Goal: Task Accomplishment & Management: Manage account settings

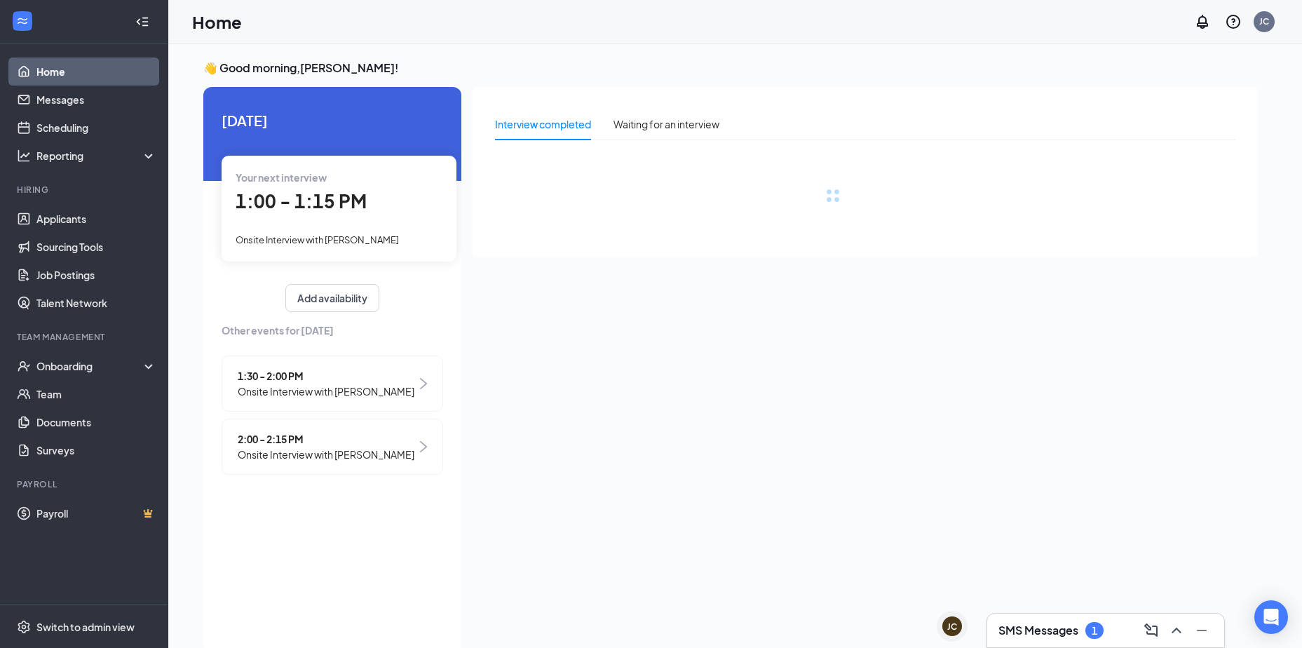
click at [1087, 632] on div "1" at bounding box center [1094, 630] width 18 height 17
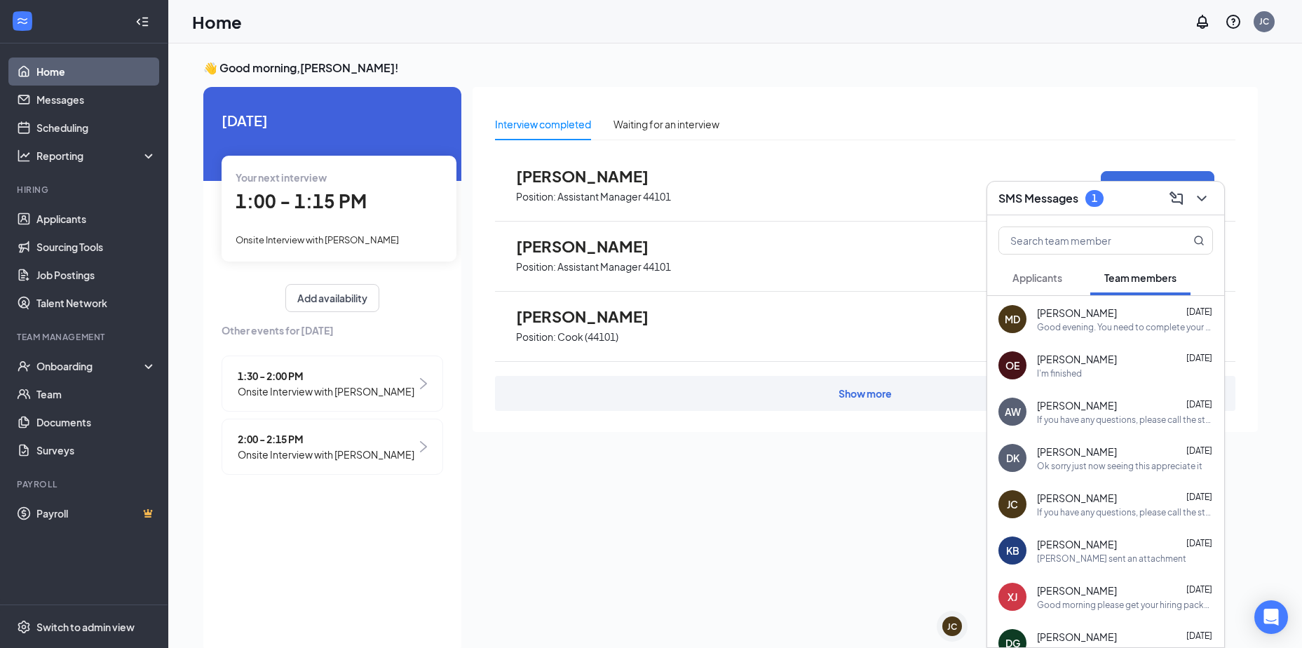
click at [1044, 284] on div "Applicants" at bounding box center [1037, 278] width 50 height 14
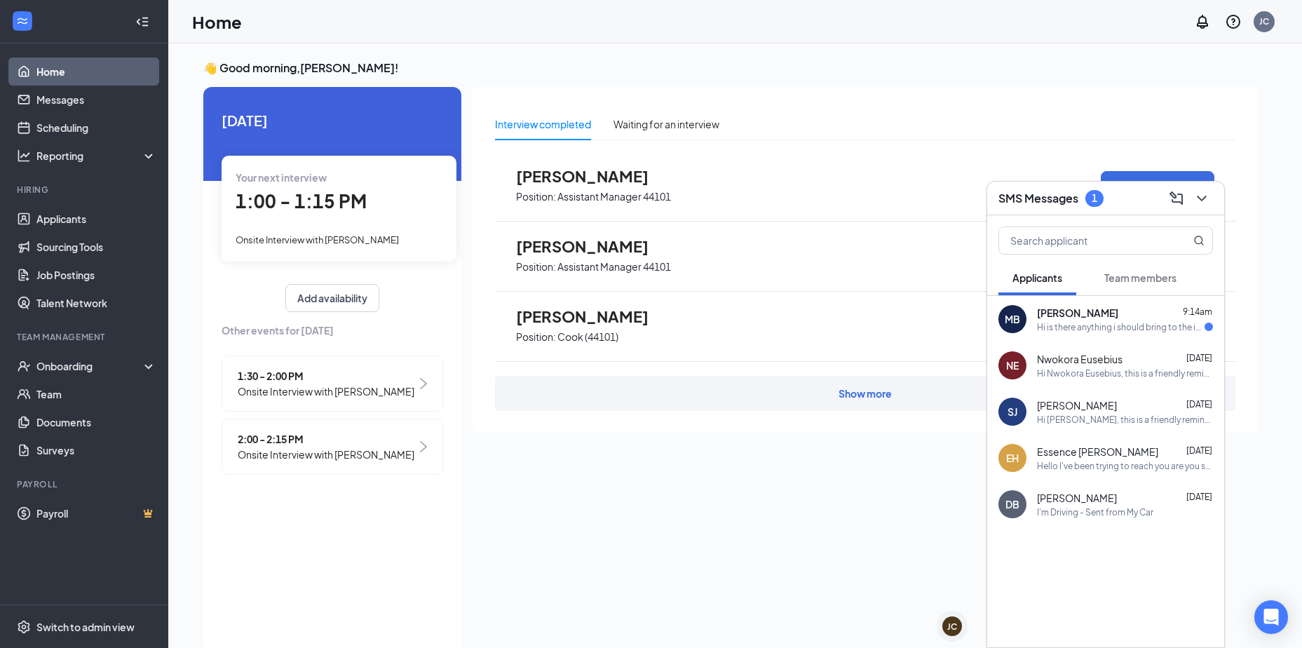
click at [1101, 325] on div "Hi is there anything i should bring to the interview?" at bounding box center [1121, 327] width 168 height 12
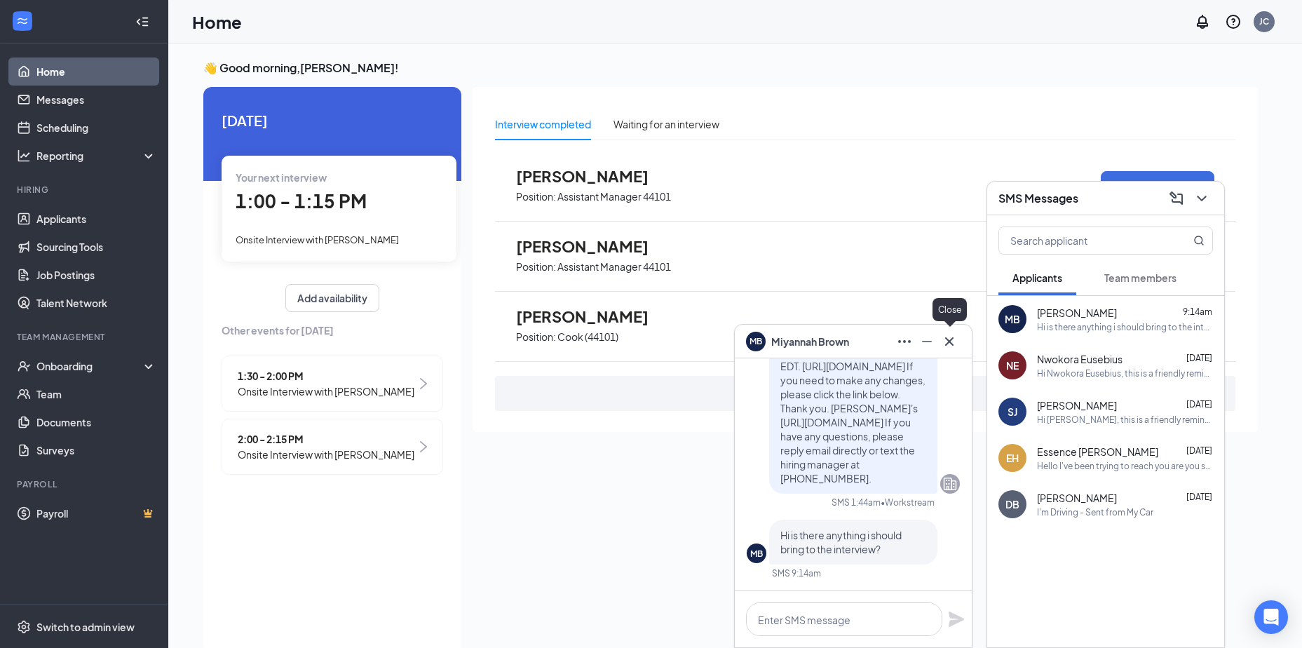
click at [956, 344] on icon "Cross" at bounding box center [949, 341] width 17 height 17
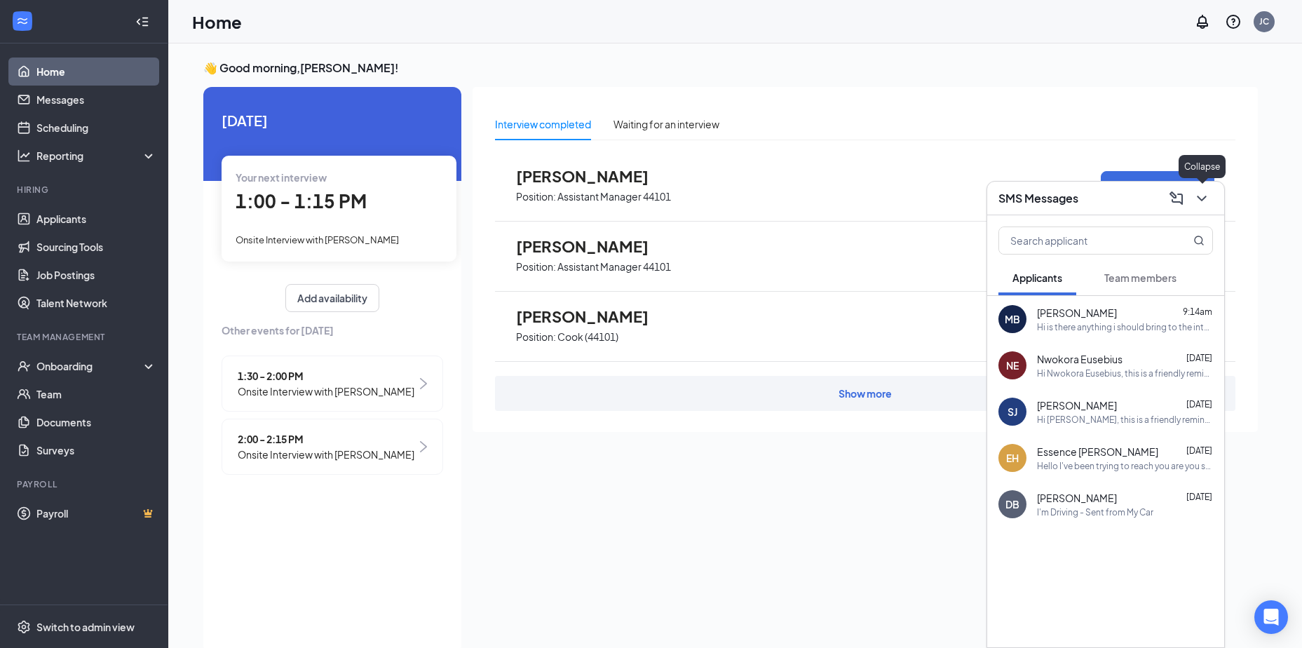
click at [1197, 192] on icon "ChevronDown" at bounding box center [1201, 198] width 17 height 17
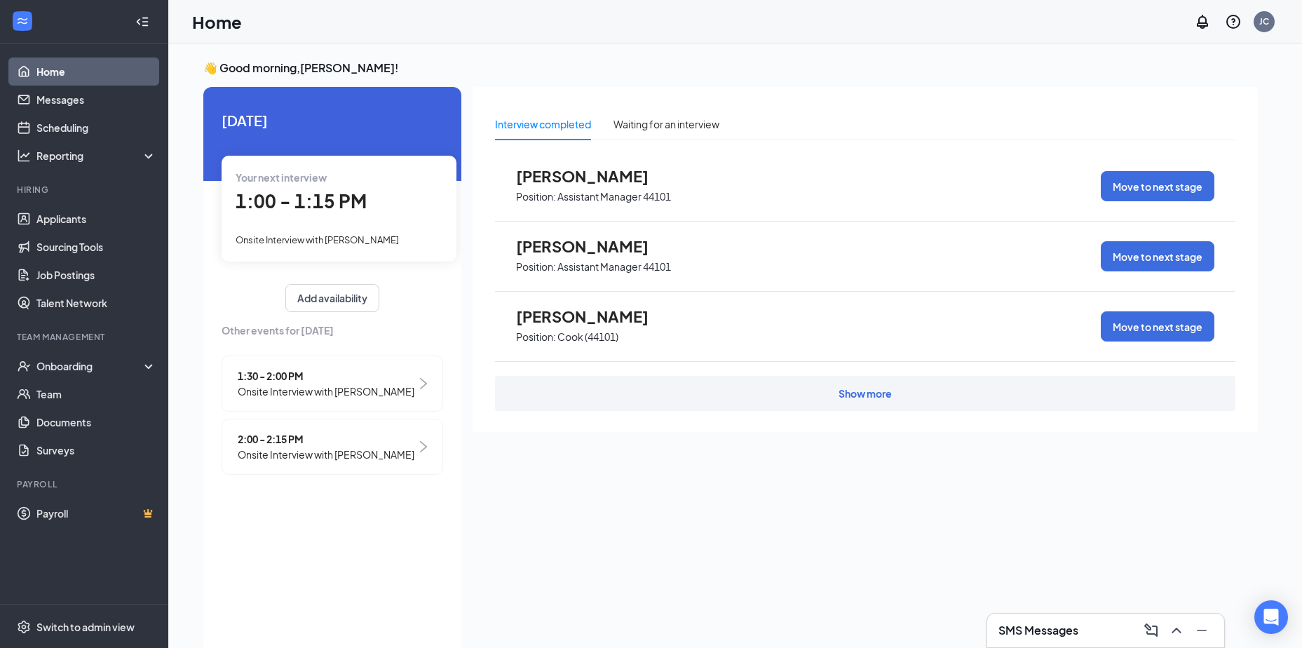
click at [377, 378] on span "1:30 - 2:00 PM" at bounding box center [326, 375] width 177 height 15
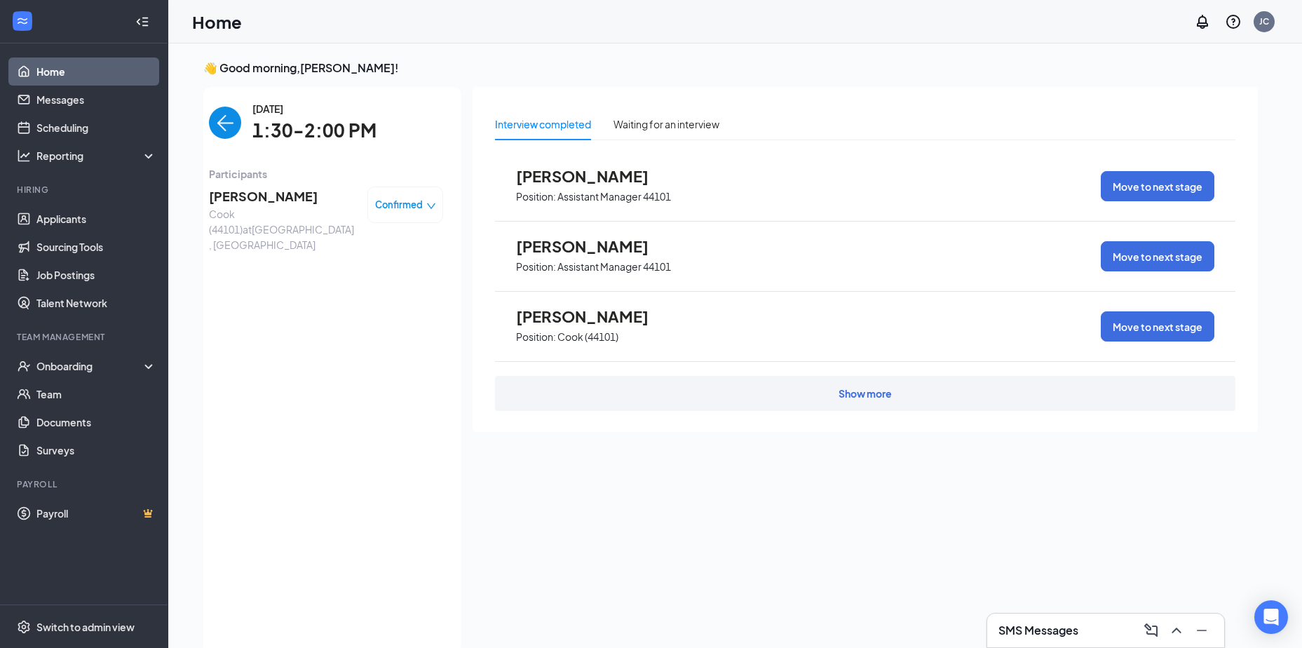
scroll to position [6, 0]
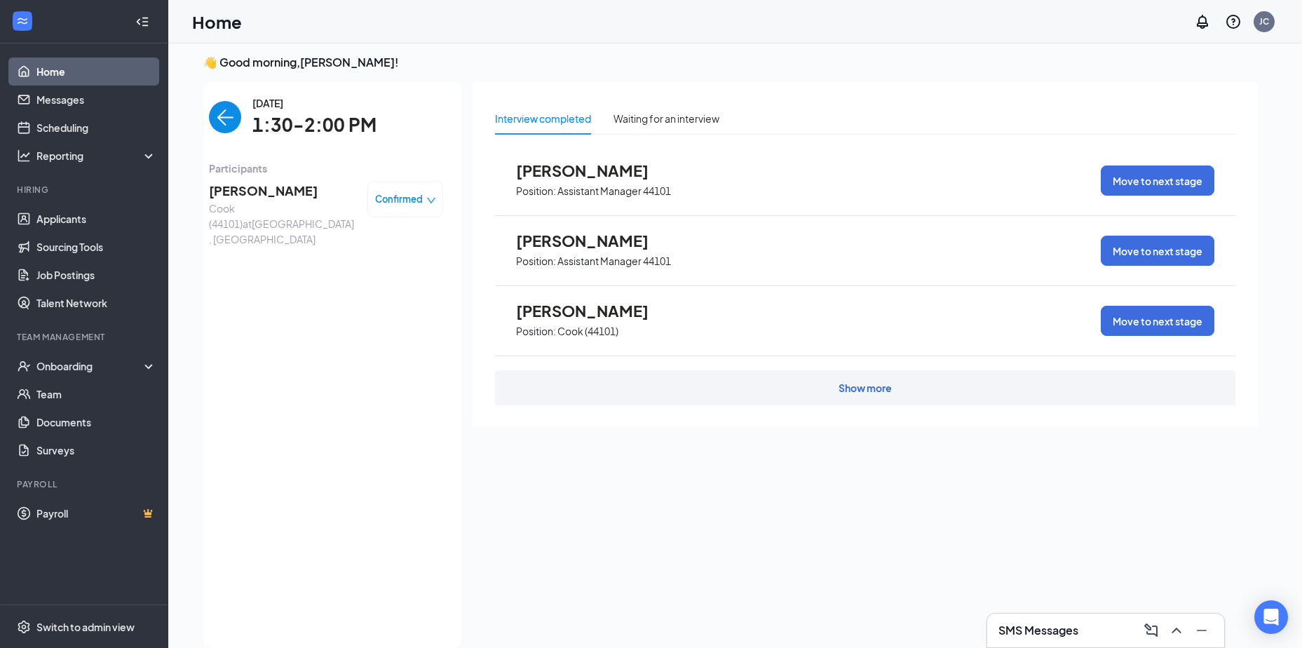
click at [409, 206] on span "Confirmed" at bounding box center [399, 199] width 48 height 14
click at [414, 240] on span "Request Reschedule" at bounding box center [376, 238] width 96 height 15
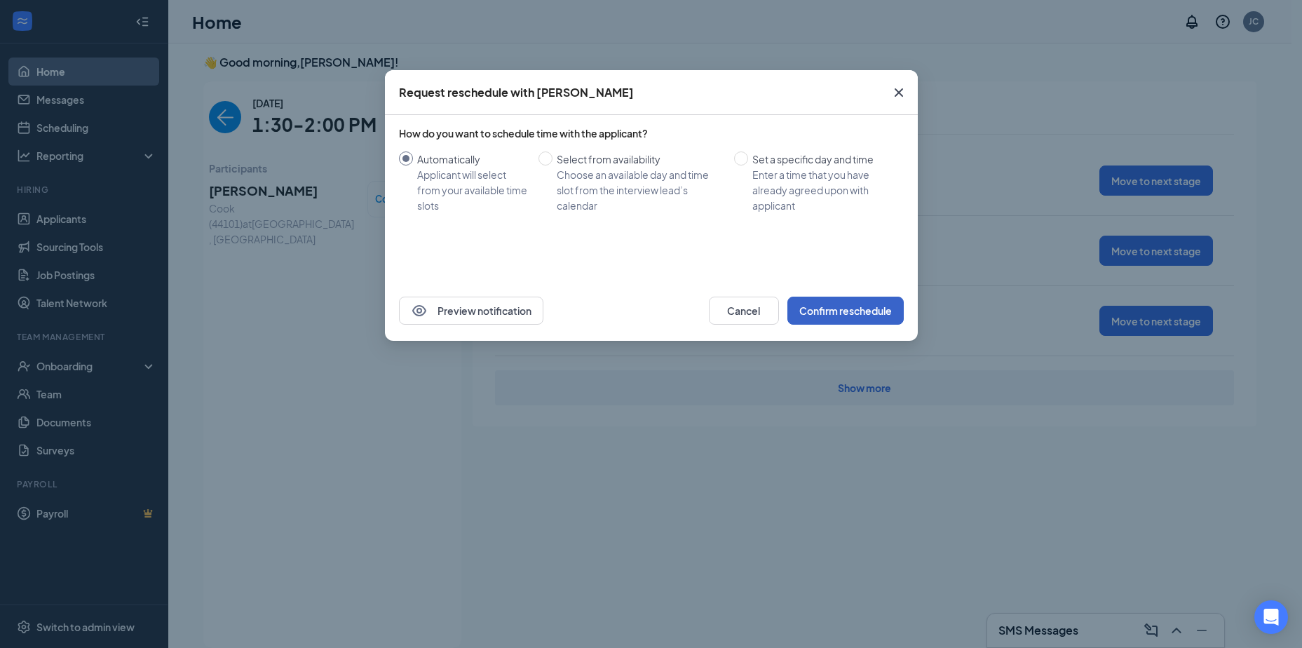
click at [848, 311] on button "Confirm reschedule" at bounding box center [845, 311] width 116 height 28
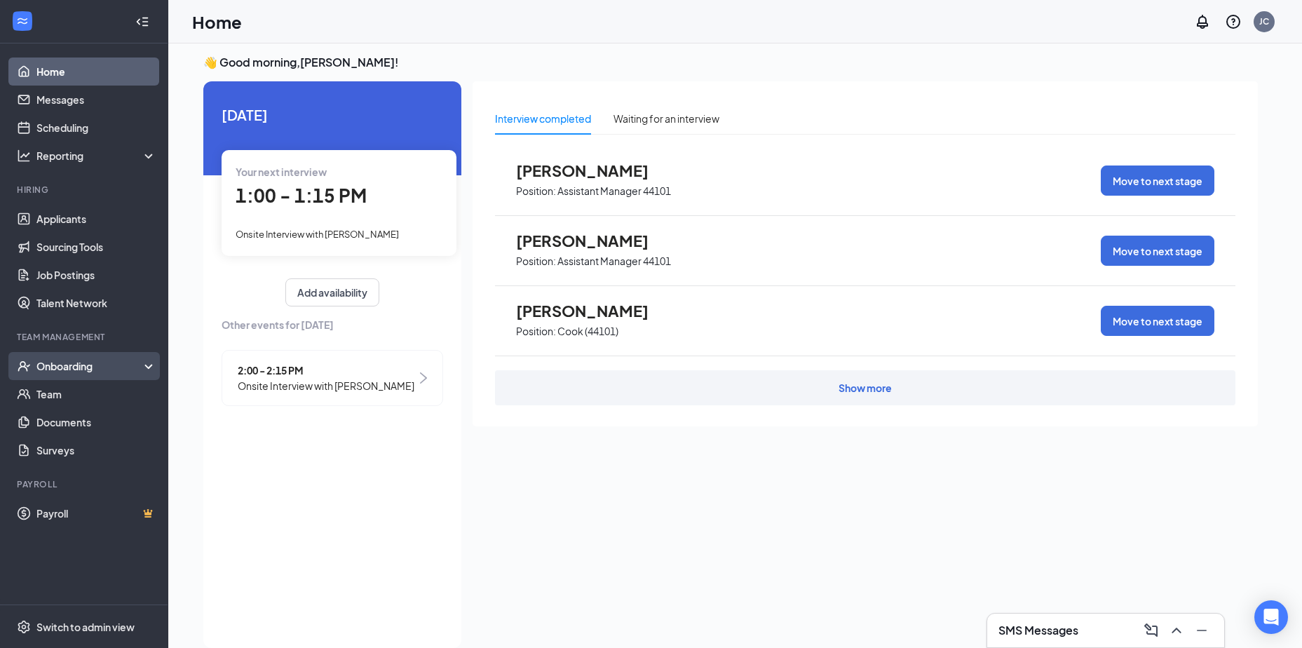
click at [93, 369] on div "Onboarding" at bounding box center [90, 366] width 108 height 14
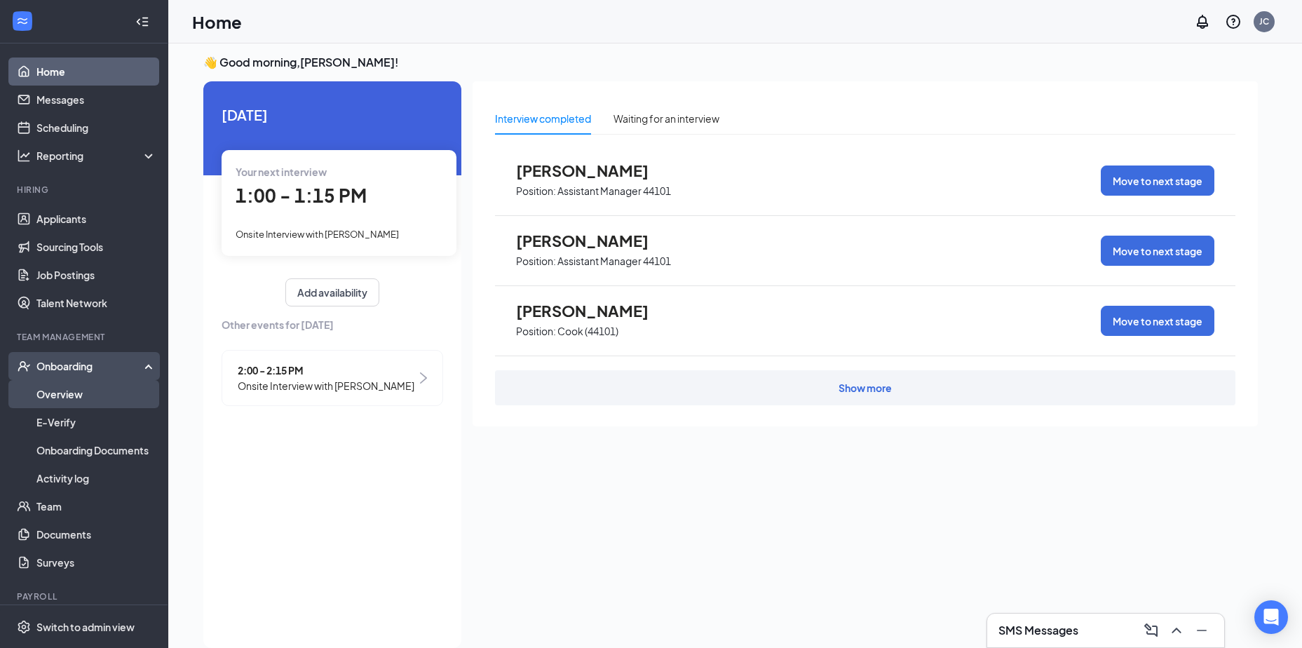
click at [74, 393] on link "Overview" at bounding box center [96, 394] width 120 height 28
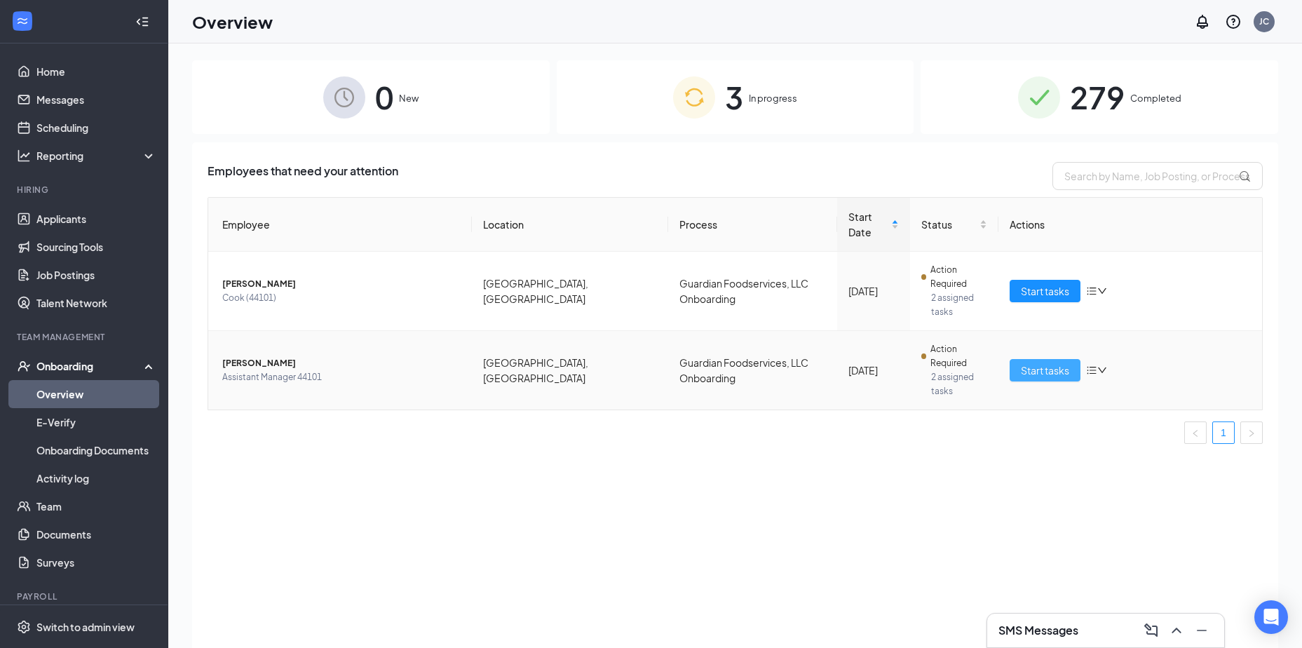
click at [1039, 362] on span "Start tasks" at bounding box center [1045, 369] width 48 height 15
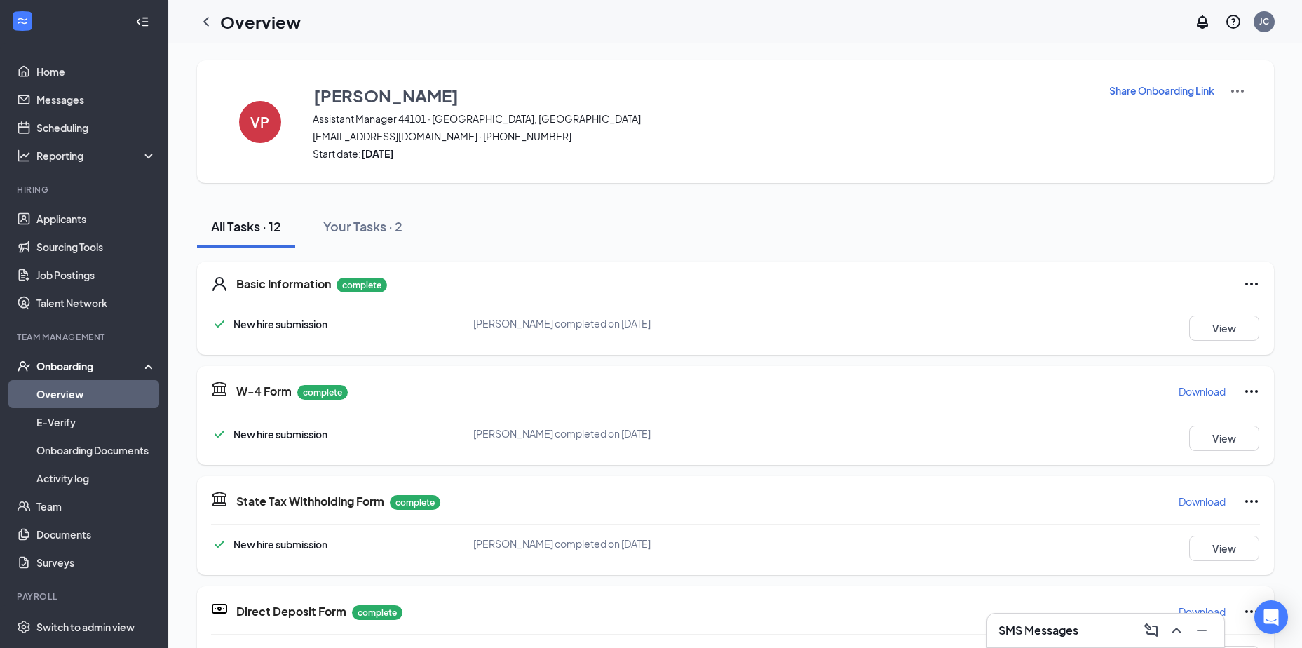
click at [1137, 90] on p "Share Onboarding Link" at bounding box center [1161, 90] width 105 height 14
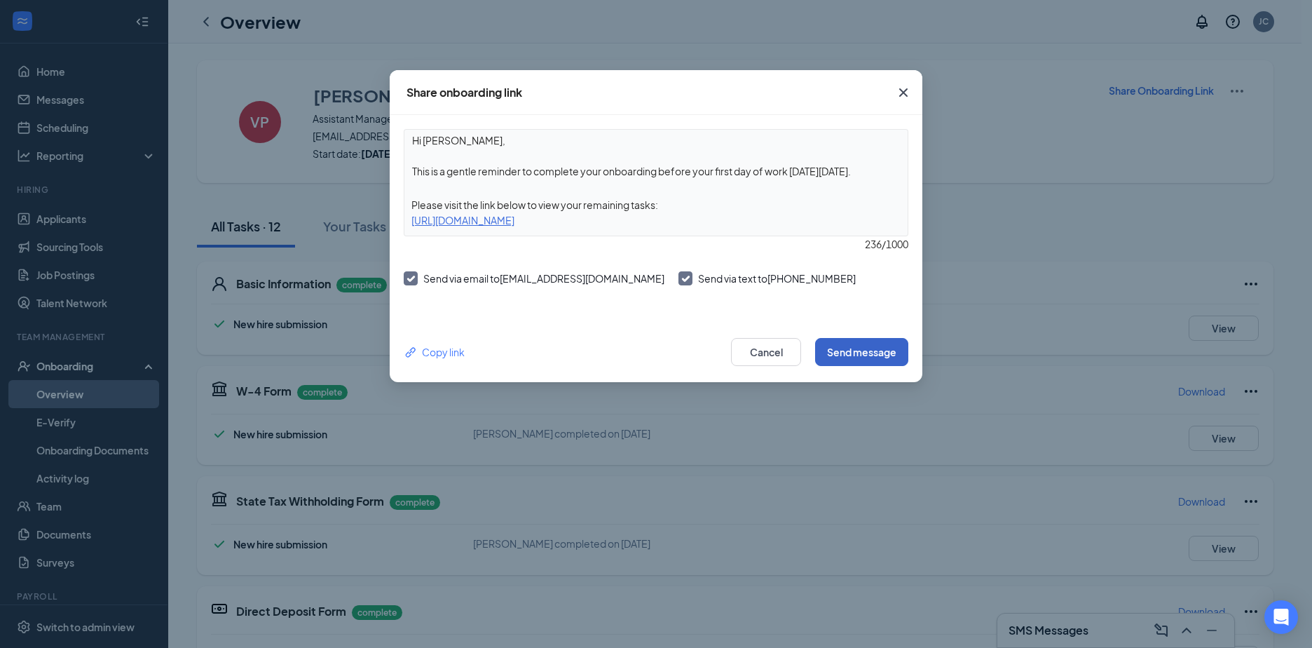
click at [866, 350] on button "Send message" at bounding box center [861, 352] width 93 height 28
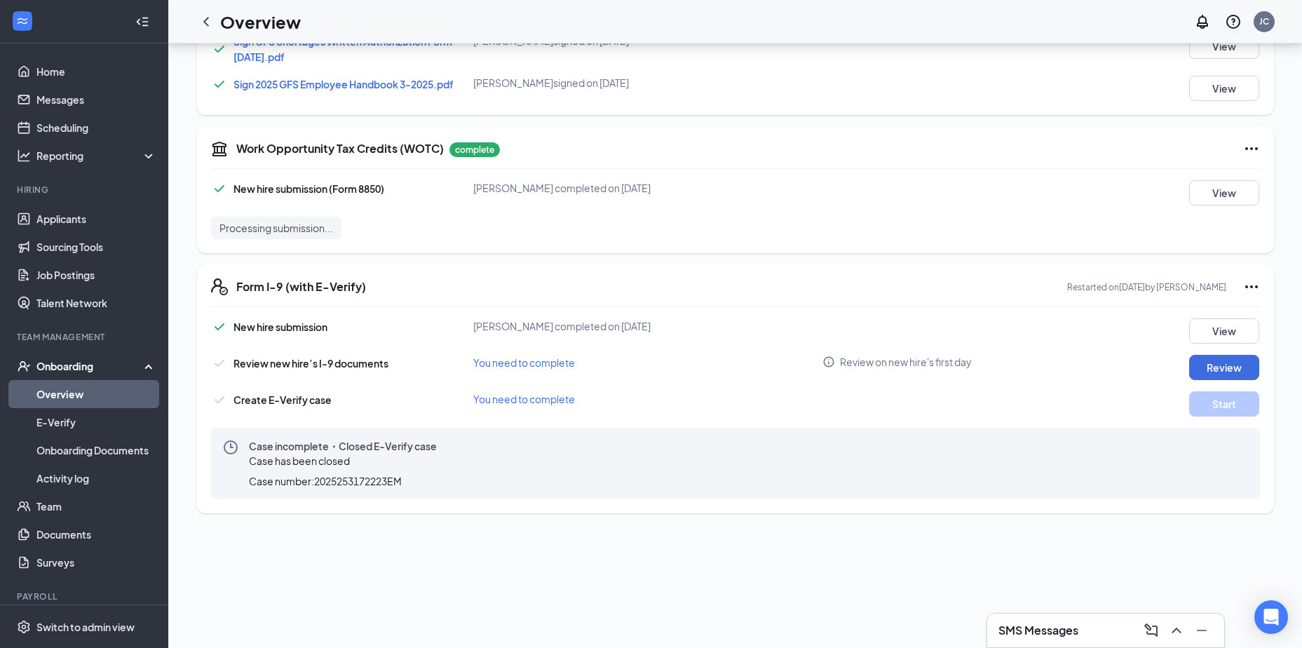
scroll to position [730, 0]
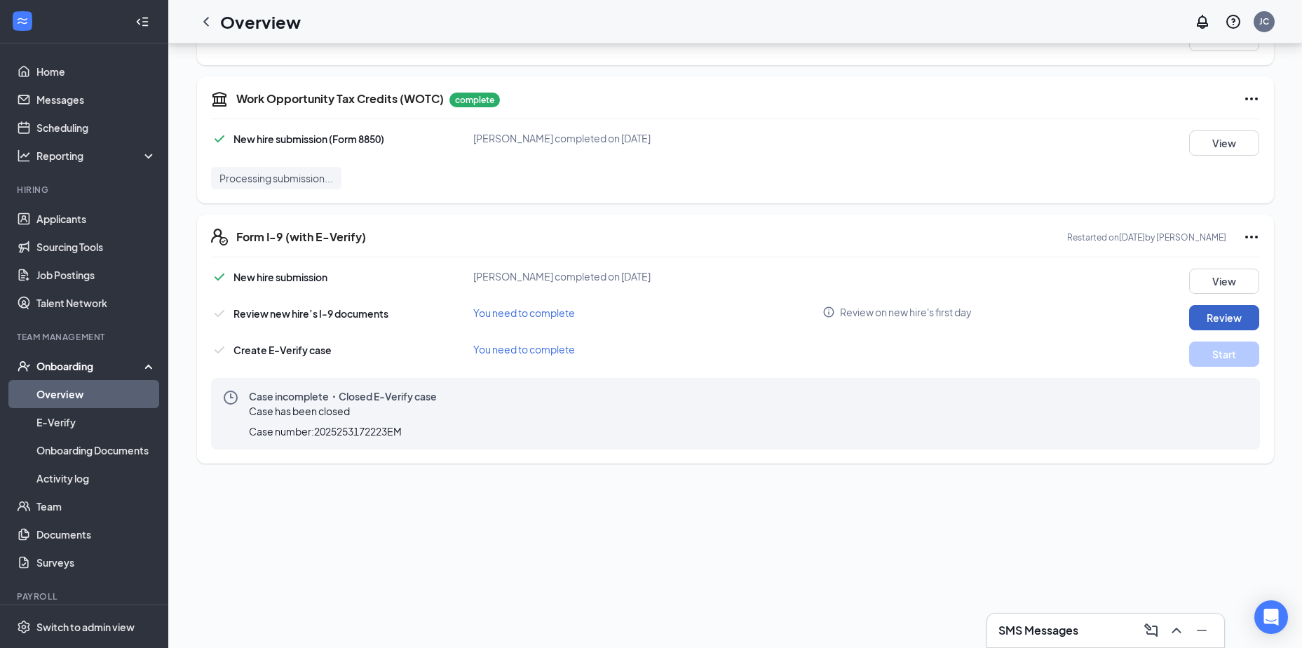
click at [1192, 318] on button "Review" at bounding box center [1224, 317] width 70 height 25
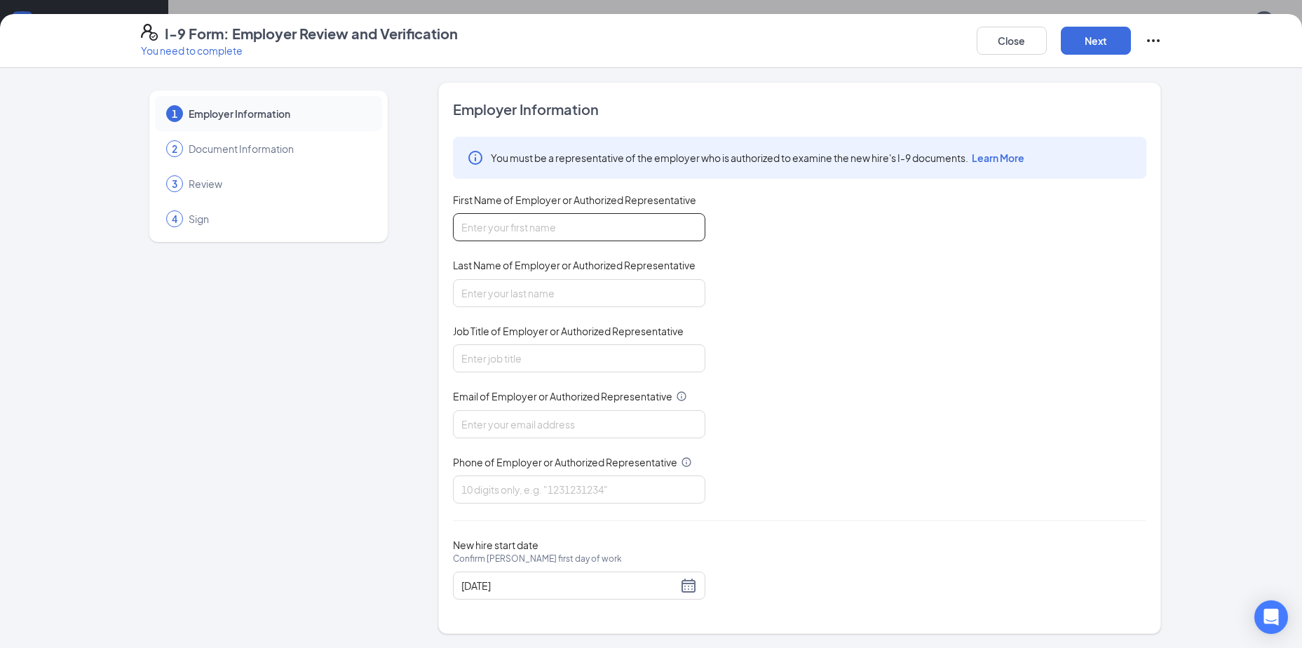
click at [610, 219] on input "First Name of Employer or Authorized Representative" at bounding box center [579, 227] width 252 height 28
click at [567, 235] on input "First Name of Employer or Authorized Representative" at bounding box center [579, 227] width 252 height 28
click at [1209, 308] on div "1 Employer Information 2 Document Information 3 Review 4 Sign Employer Informat…" at bounding box center [651, 358] width 1302 height 580
click at [998, 50] on button "Close" at bounding box center [1012, 41] width 70 height 28
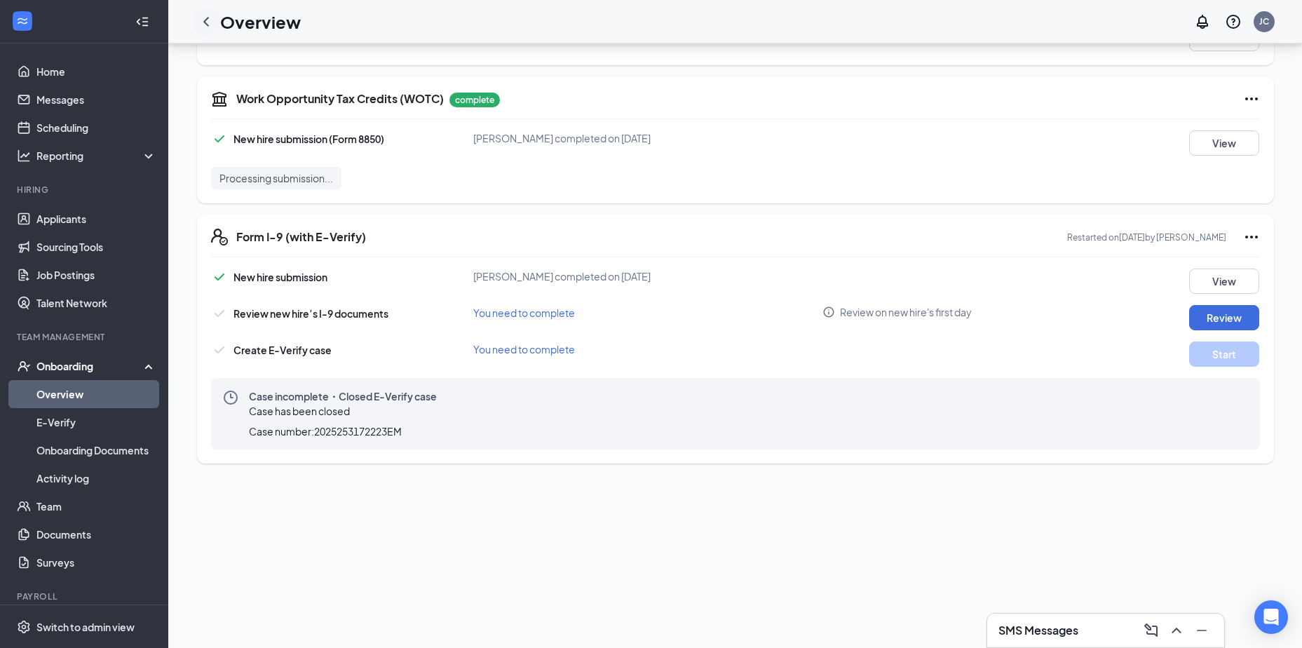
click at [208, 16] on icon "ChevronLeft" at bounding box center [206, 21] width 17 height 17
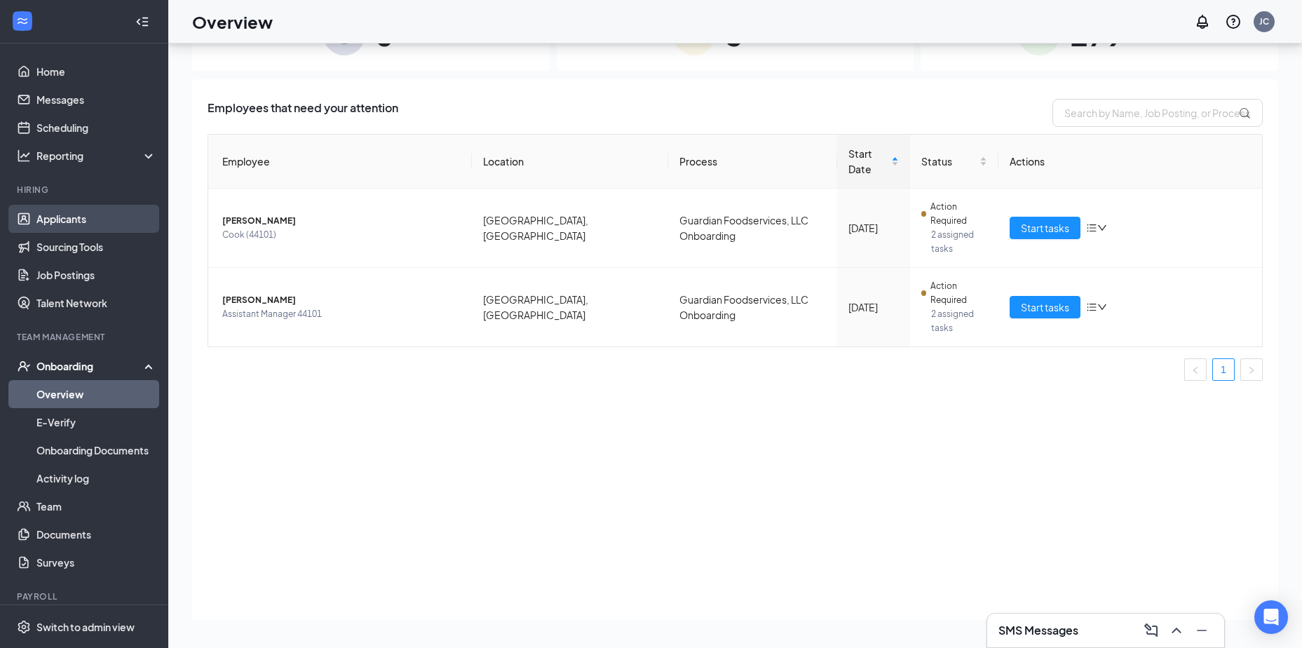
click at [88, 210] on link "Applicants" at bounding box center [96, 219] width 120 height 28
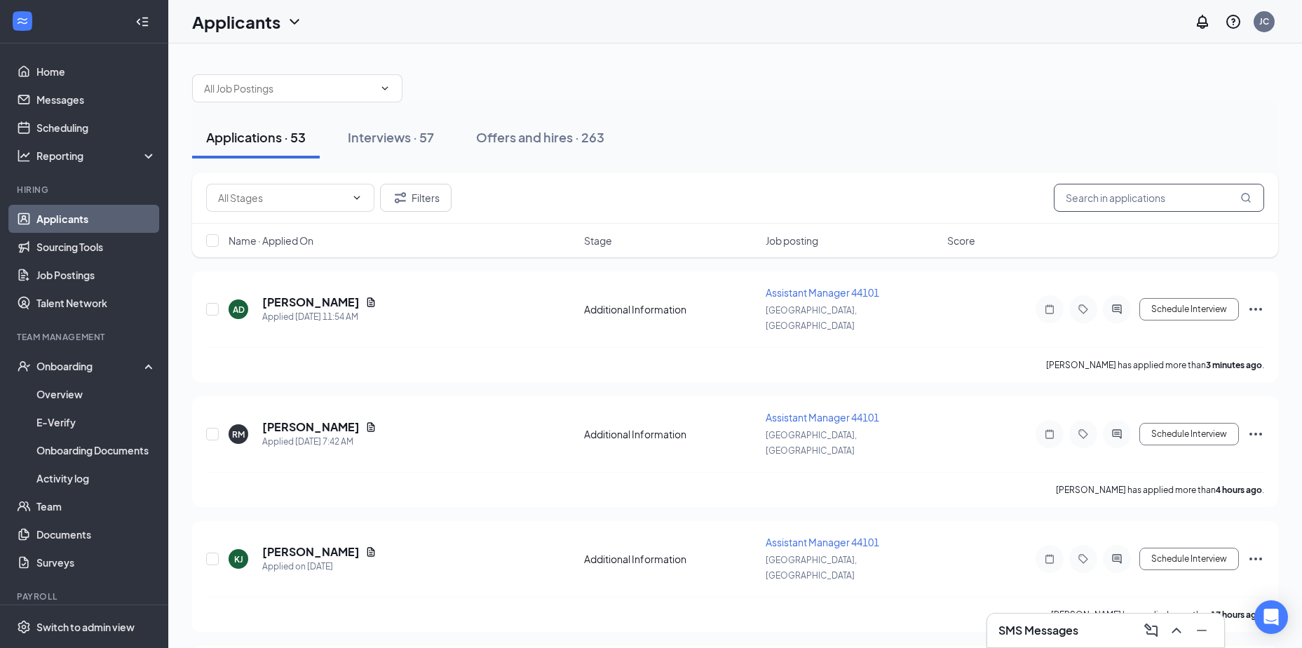
click at [1169, 198] on input "text" at bounding box center [1159, 198] width 210 height 28
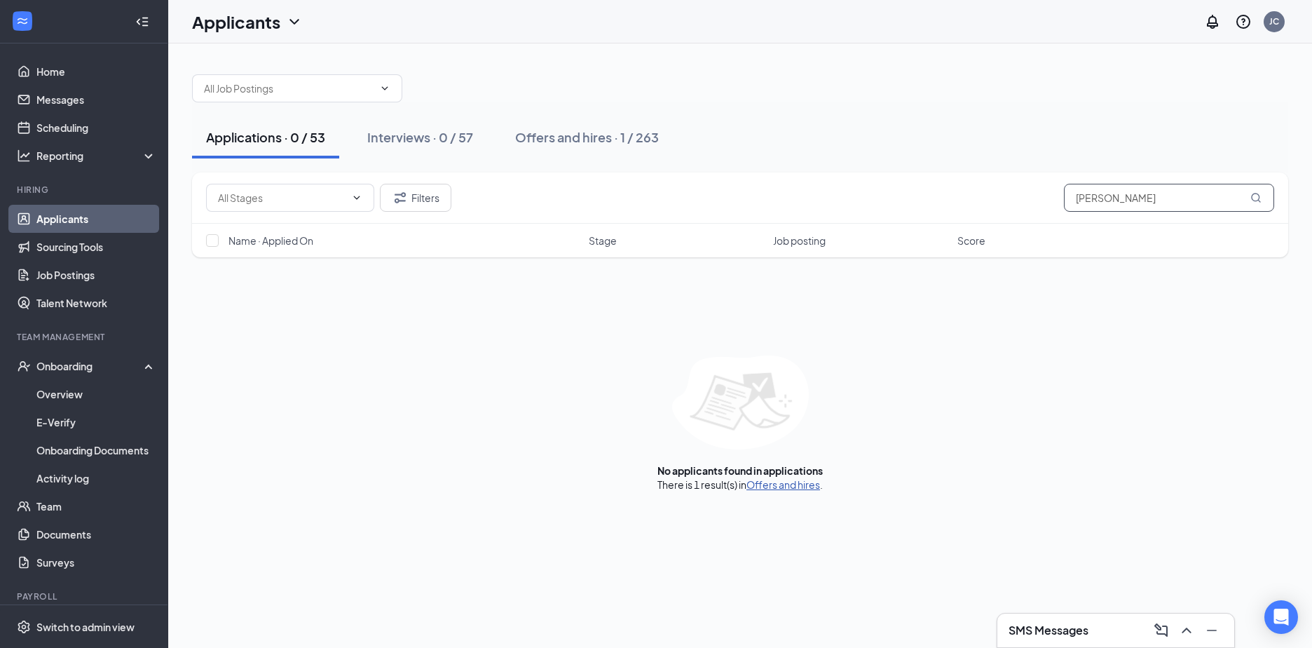
type input "[PERSON_NAME]"
click at [794, 487] on link "Offers and hires" at bounding box center [784, 484] width 74 height 13
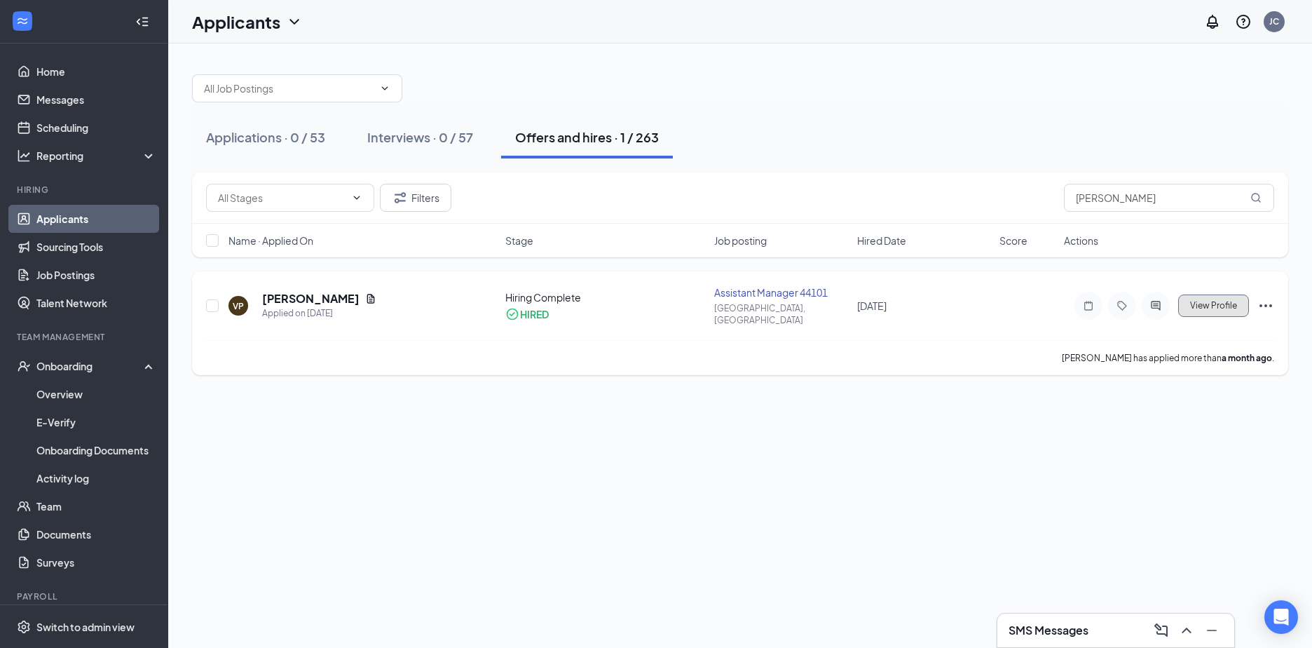
click at [1209, 302] on span "View Profile" at bounding box center [1213, 306] width 47 height 10
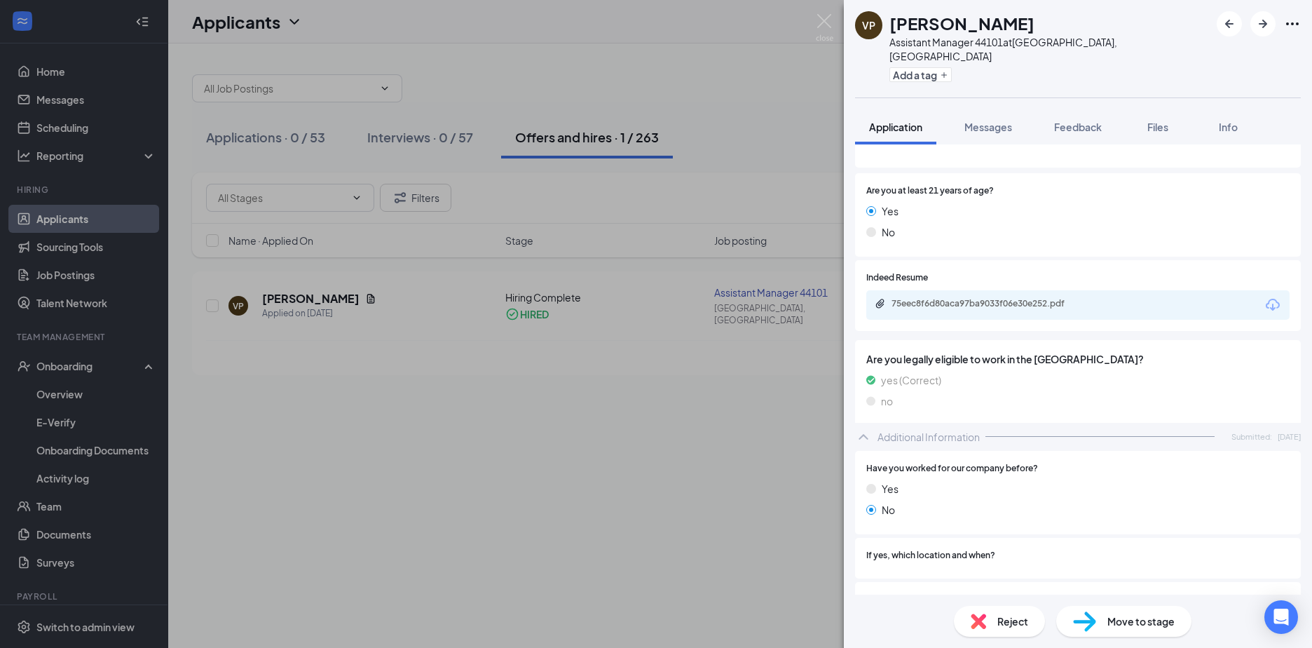
scroll to position [250, 0]
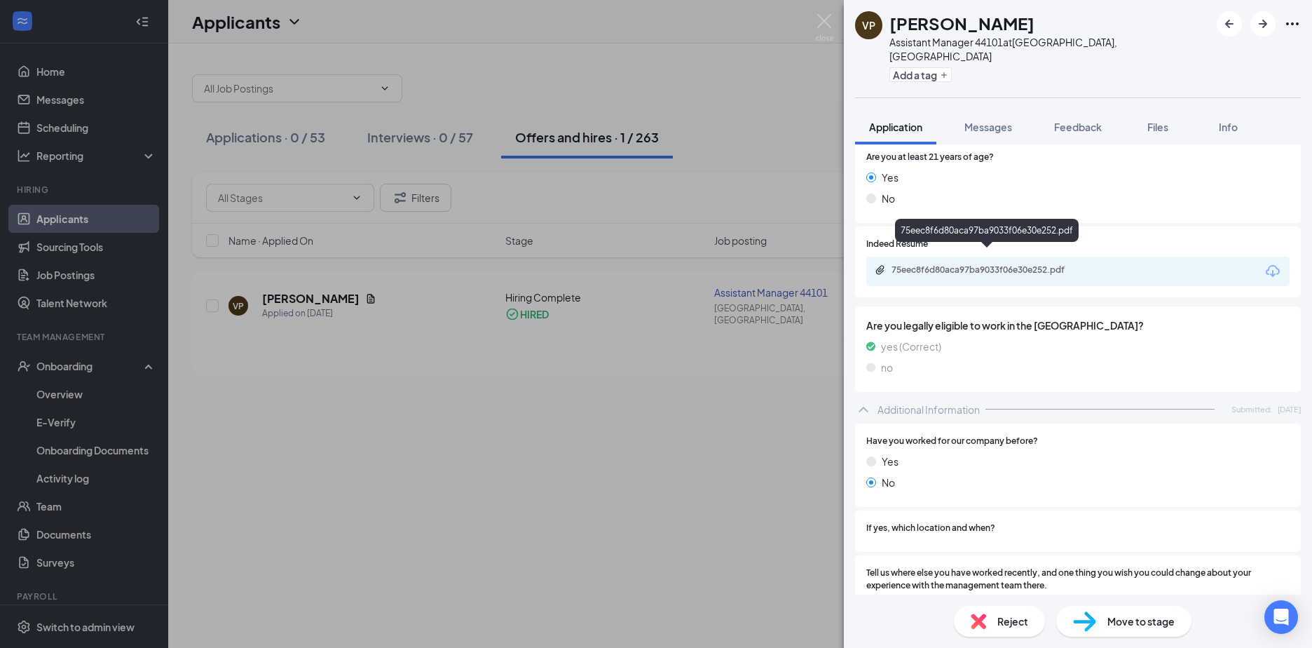
click at [938, 264] on div "75eec8f6d80aca97ba9033f06e30e252.pdf" at bounding box center [990, 269] width 196 height 11
click at [531, 590] on div "VP [PERSON_NAME] Assistant Manager 44101 at [GEOGRAPHIC_DATA], [GEOGRAPHIC_DATA…" at bounding box center [656, 324] width 1312 height 648
